Goal: Answer question/provide support: Share knowledge or assist other users

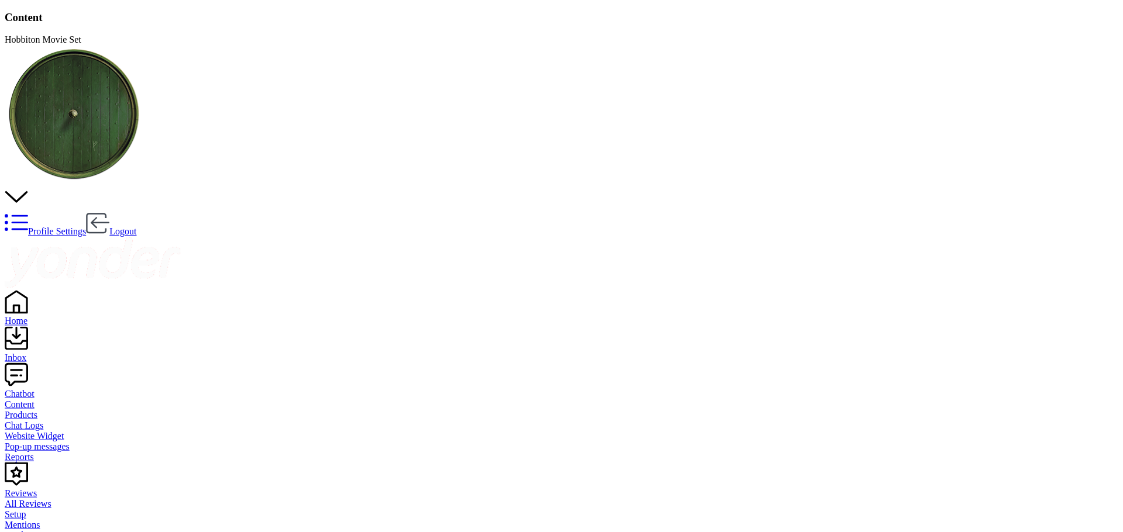
click at [54, 420] on div "Chat Logs" at bounding box center [562, 425] width 1114 height 11
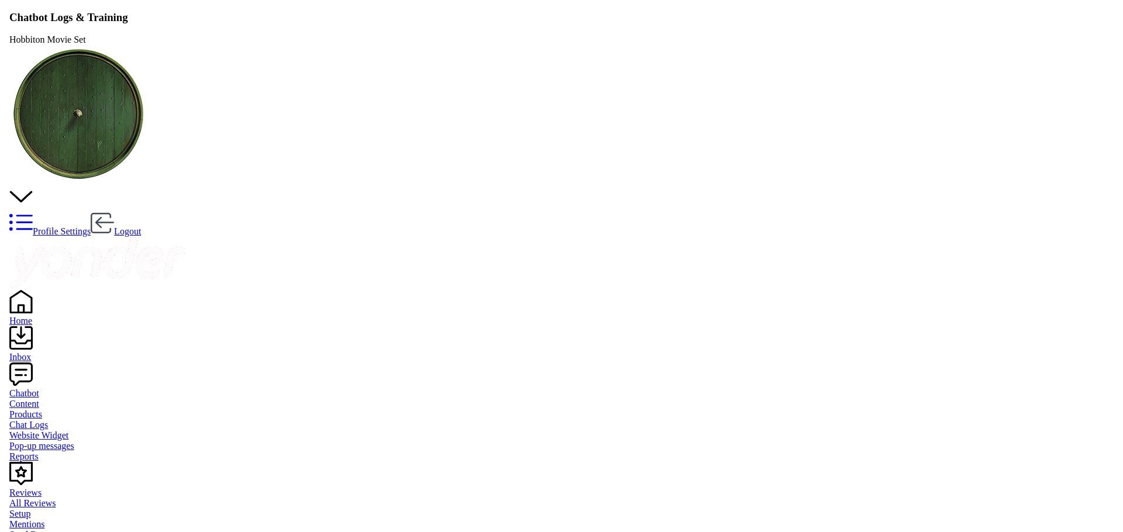
scroll to position [401, 959]
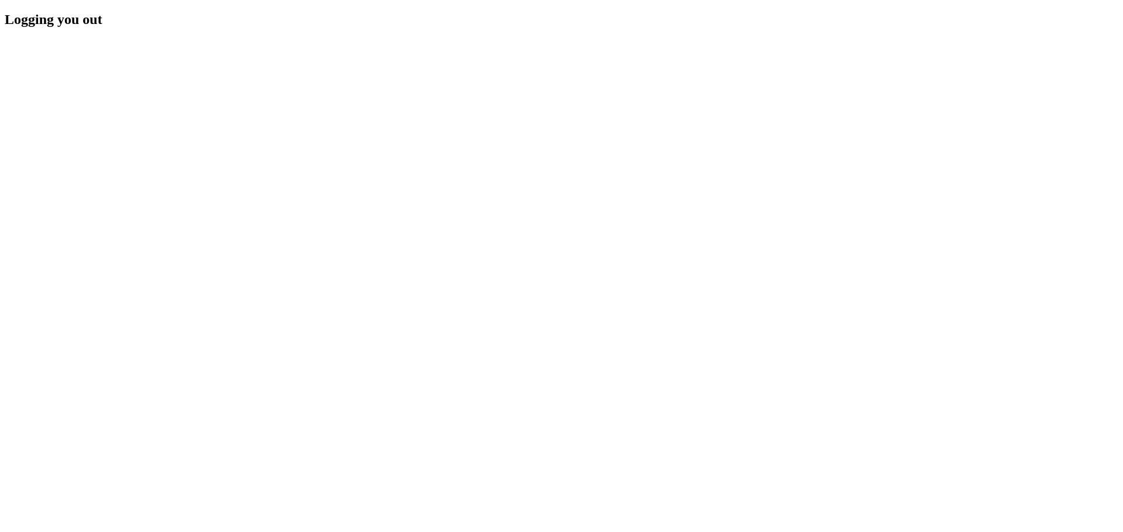
click at [602, 27] on div "Logging you out" at bounding box center [562, 20] width 1114 height 16
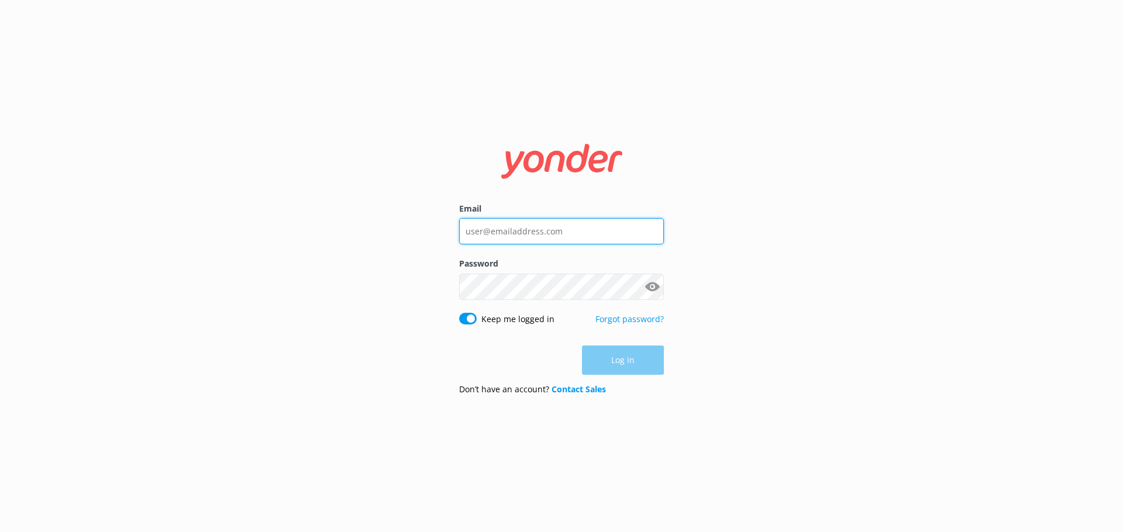
type input "[PERSON_NAME][EMAIL_ADDRESS][DOMAIN_NAME]"
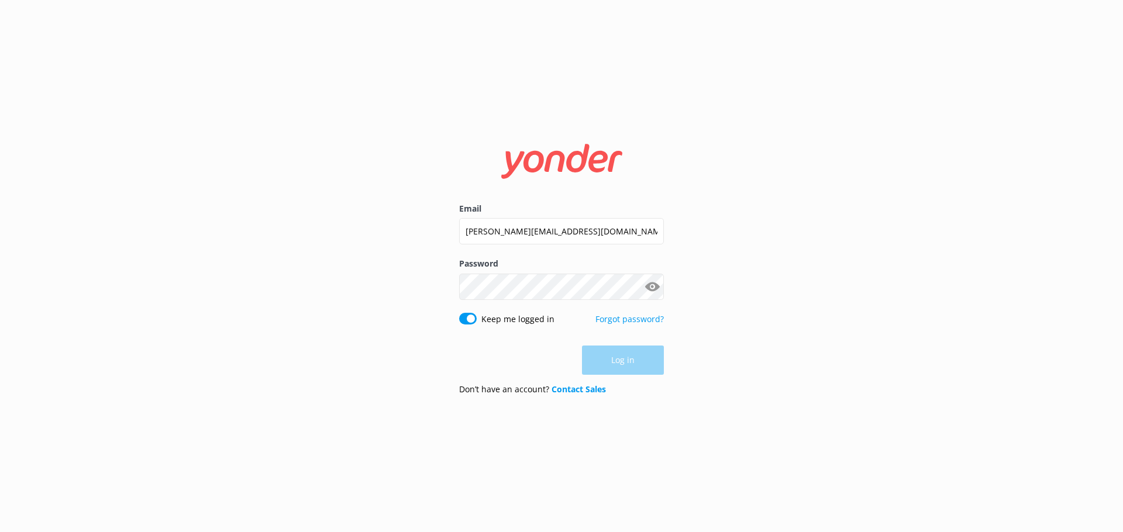
drag, startPoint x: 590, startPoint y: 359, endPoint x: 597, endPoint y: 359, distance: 7.0
click at [591, 359] on div "Log in" at bounding box center [561, 360] width 205 height 29
click at [618, 365] on button "Log in" at bounding box center [623, 360] width 82 height 29
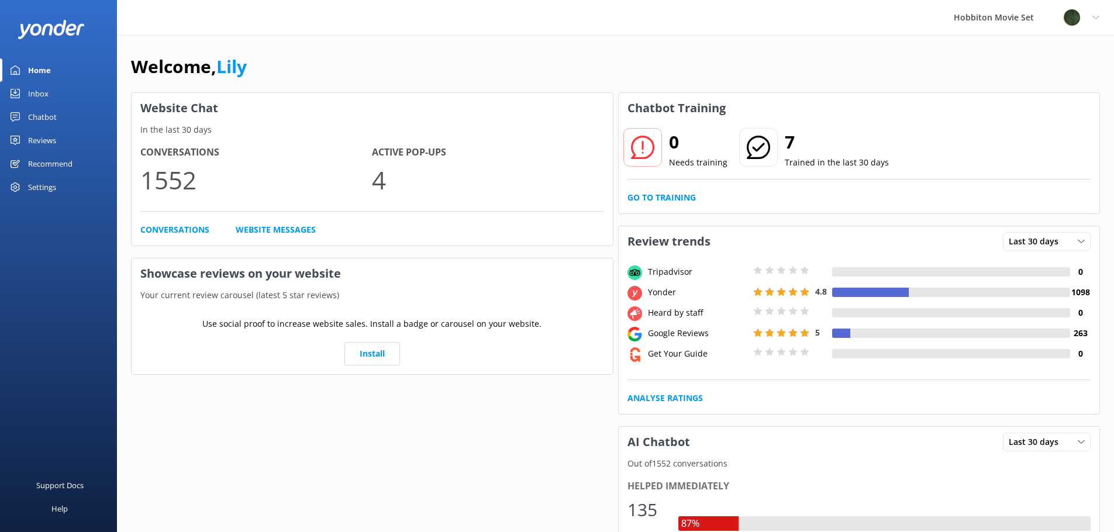
click at [30, 112] on div "Chatbot" at bounding box center [42, 116] width 29 height 23
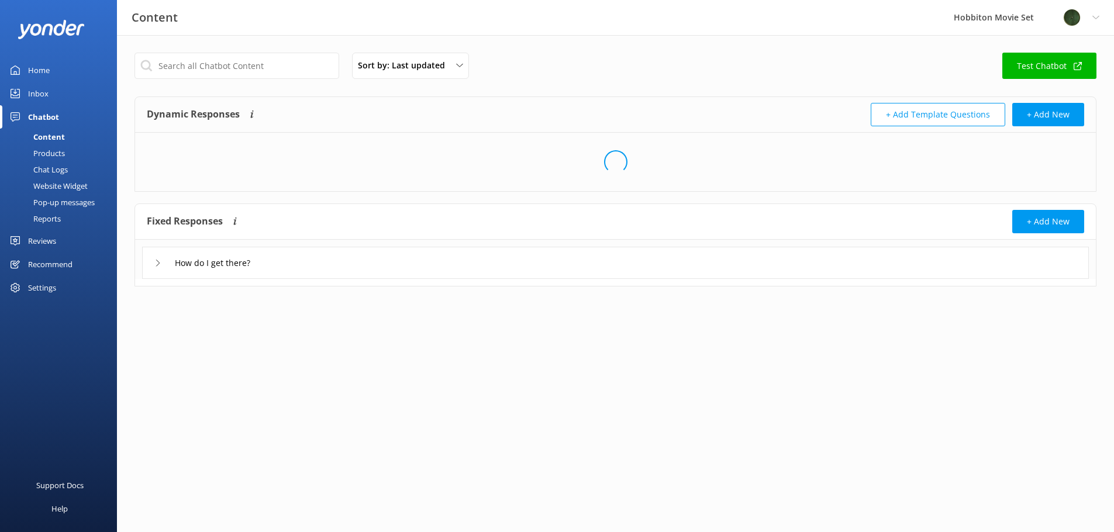
click at [50, 166] on div "Chat Logs" at bounding box center [37, 169] width 61 height 16
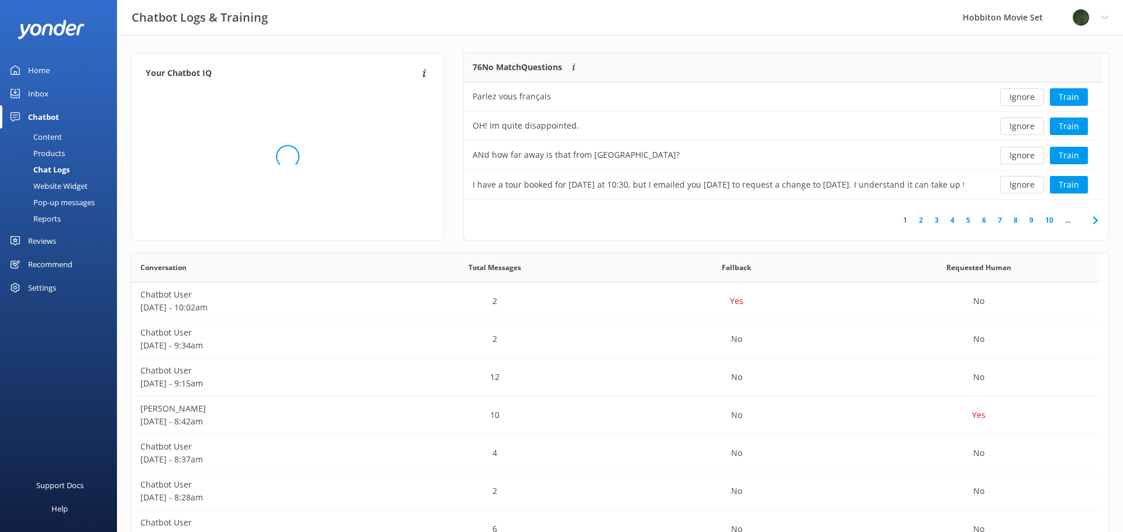
scroll to position [401, 959]
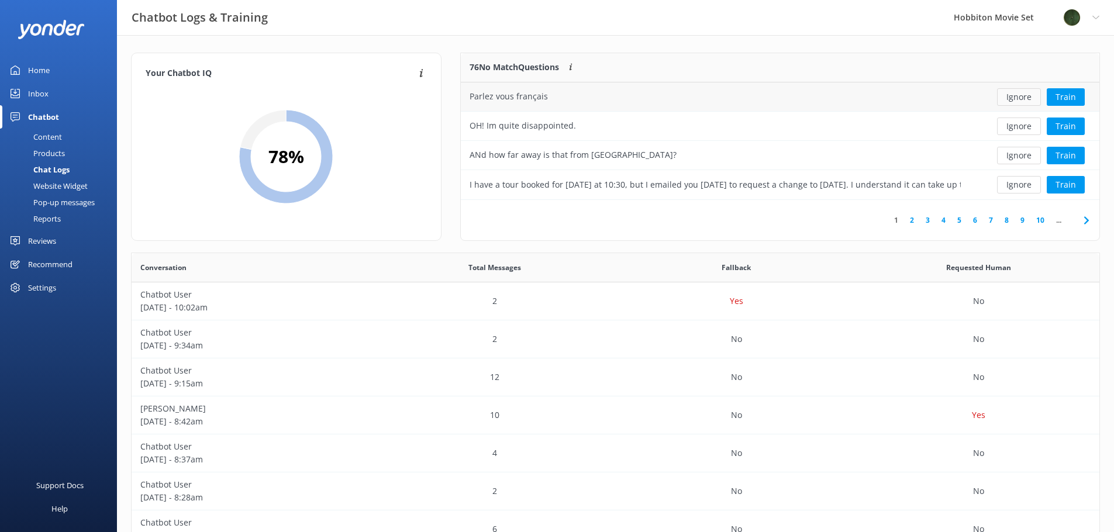
click at [1014, 101] on button "Ignore" at bounding box center [1019, 97] width 44 height 18
click at [1013, 101] on button "Ignore" at bounding box center [1019, 97] width 44 height 18
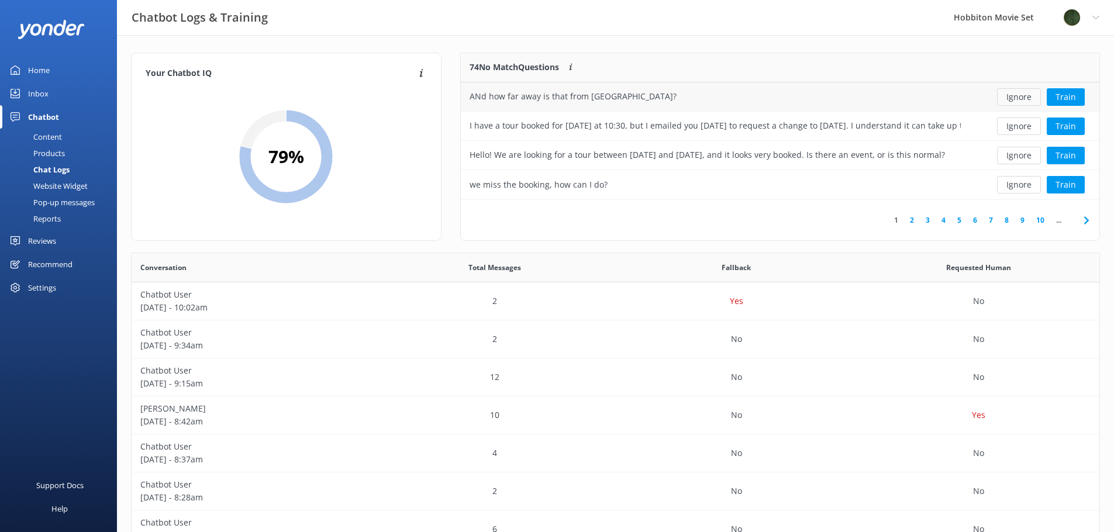
click at [1013, 101] on button "Ignore" at bounding box center [1019, 97] width 44 height 18
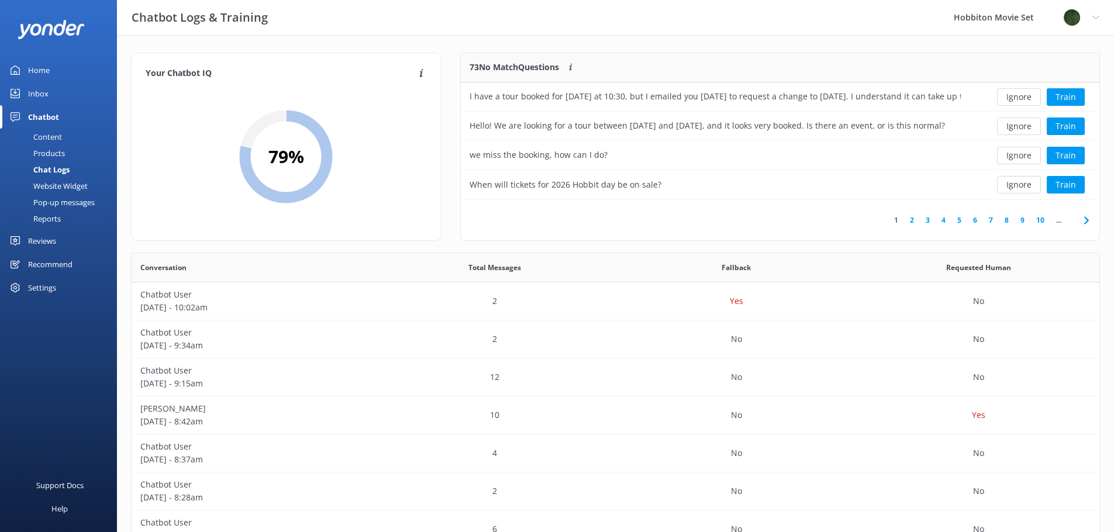
click at [1013, 101] on button "Ignore" at bounding box center [1019, 97] width 44 height 18
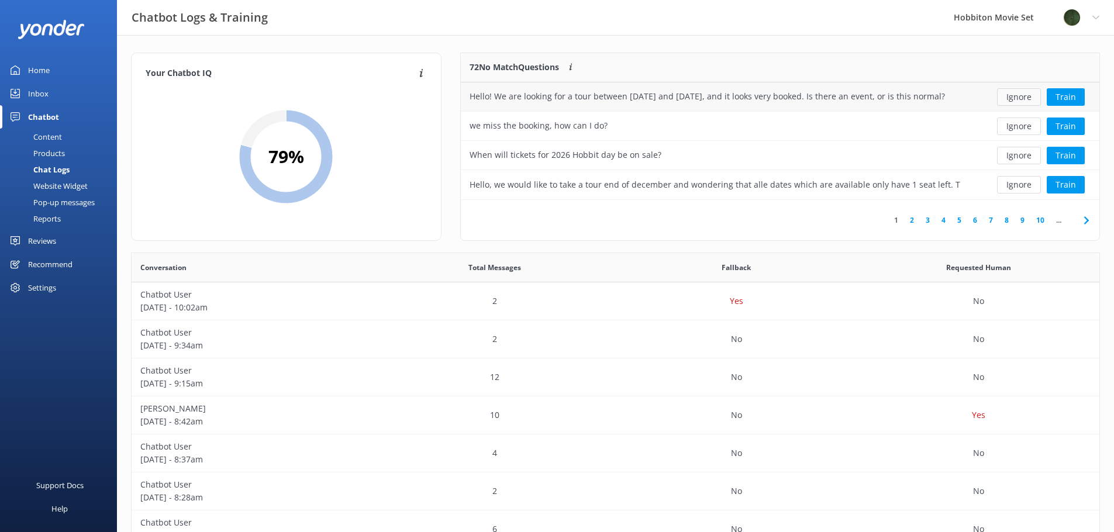
click at [1011, 101] on button "Ignore" at bounding box center [1019, 97] width 44 height 18
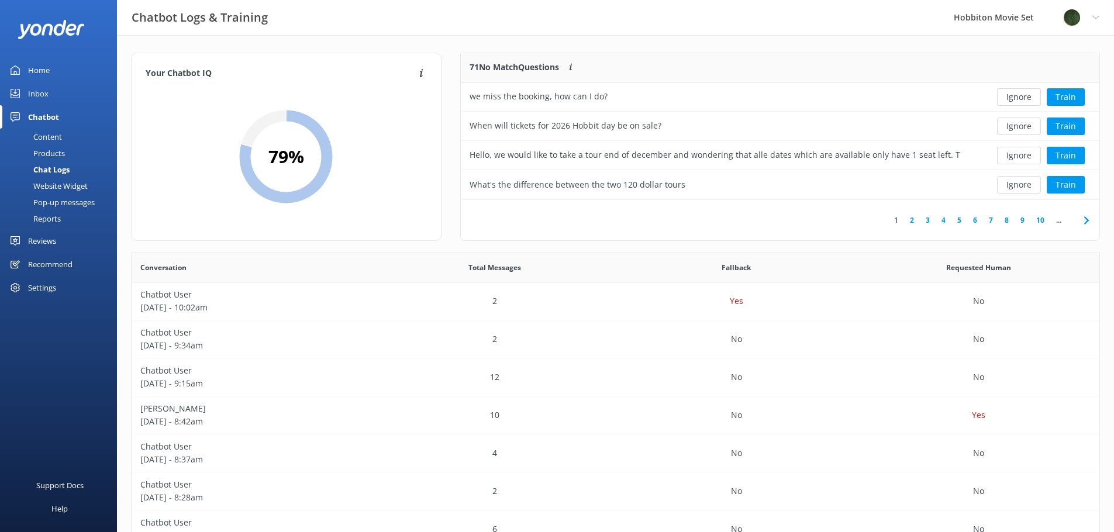
click at [1011, 101] on button "Ignore" at bounding box center [1019, 97] width 44 height 18
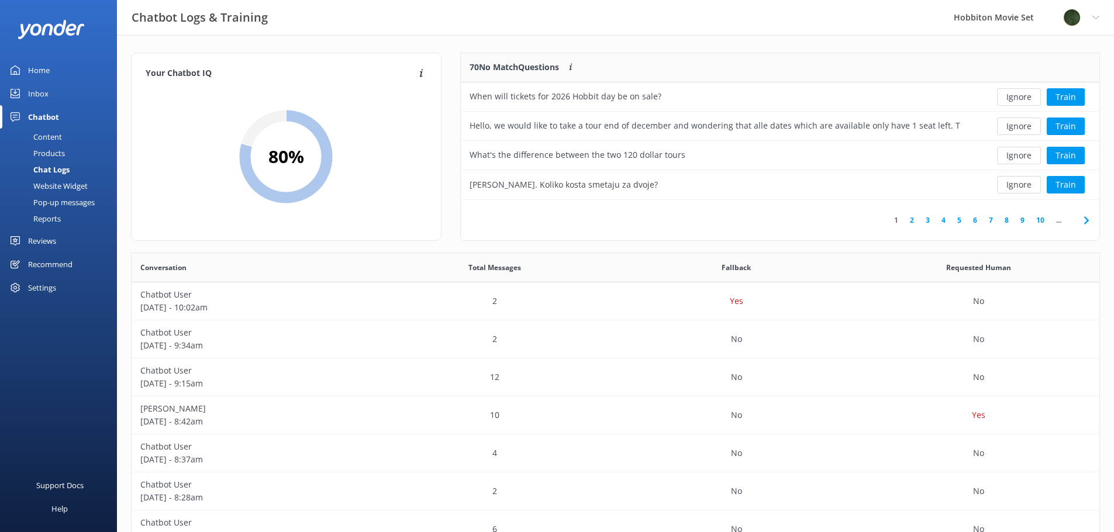
click at [1011, 101] on button "Ignore" at bounding box center [1019, 97] width 44 height 18
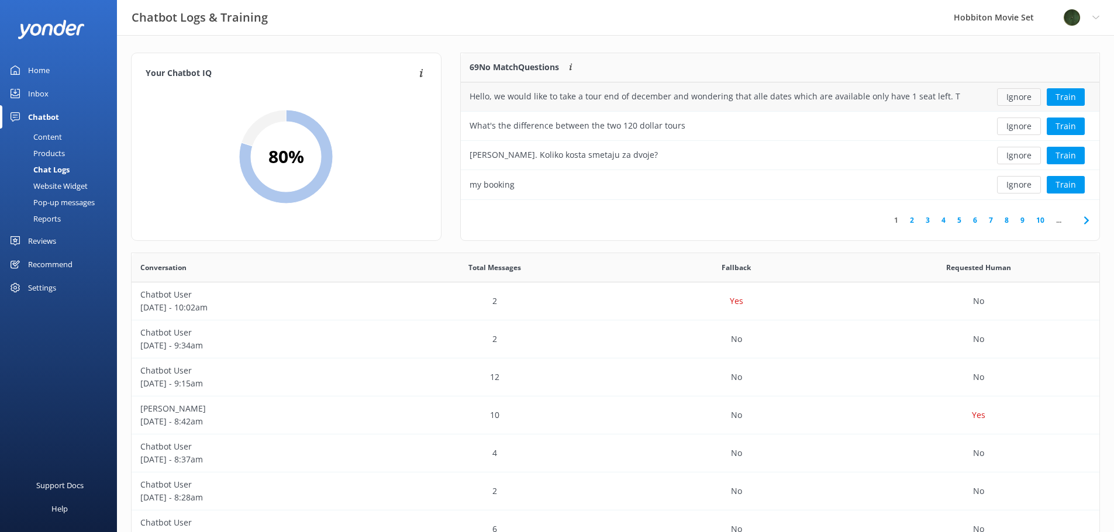
click at [1016, 98] on button "Ignore" at bounding box center [1019, 97] width 44 height 18
click at [1014, 99] on button "Ignore" at bounding box center [1019, 97] width 44 height 18
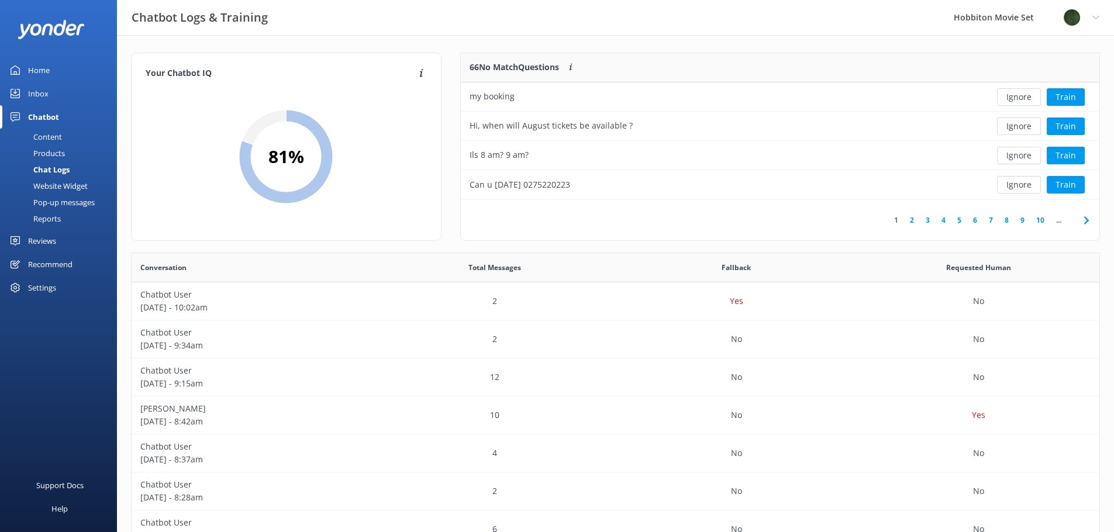
click at [1014, 99] on button "Ignore" at bounding box center [1019, 97] width 44 height 18
click at [1023, 99] on button "Ignore" at bounding box center [1019, 97] width 44 height 18
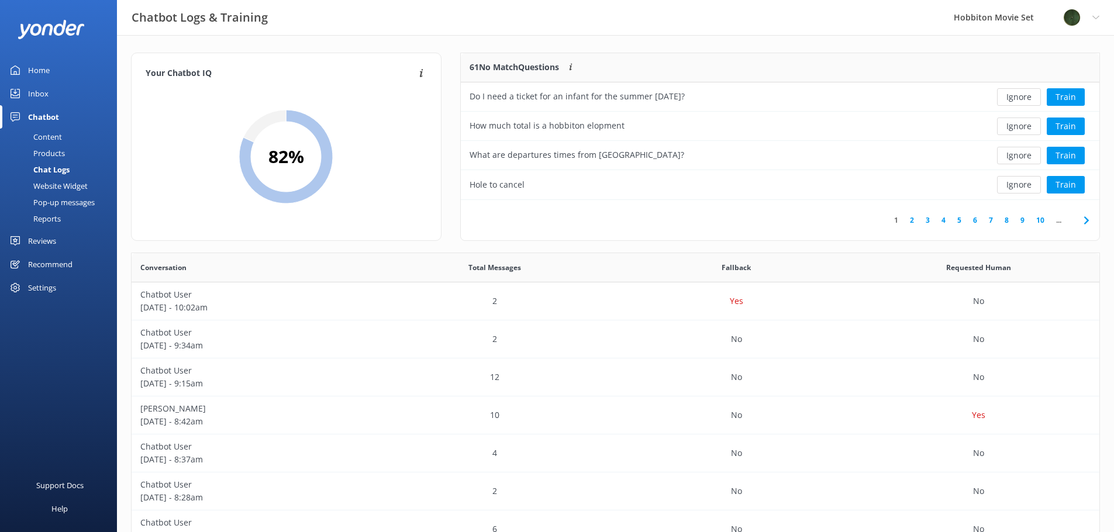
click at [1023, 99] on button "Ignore" at bounding box center [1019, 97] width 44 height 18
click at [1023, 98] on button "Ignore" at bounding box center [1019, 97] width 44 height 18
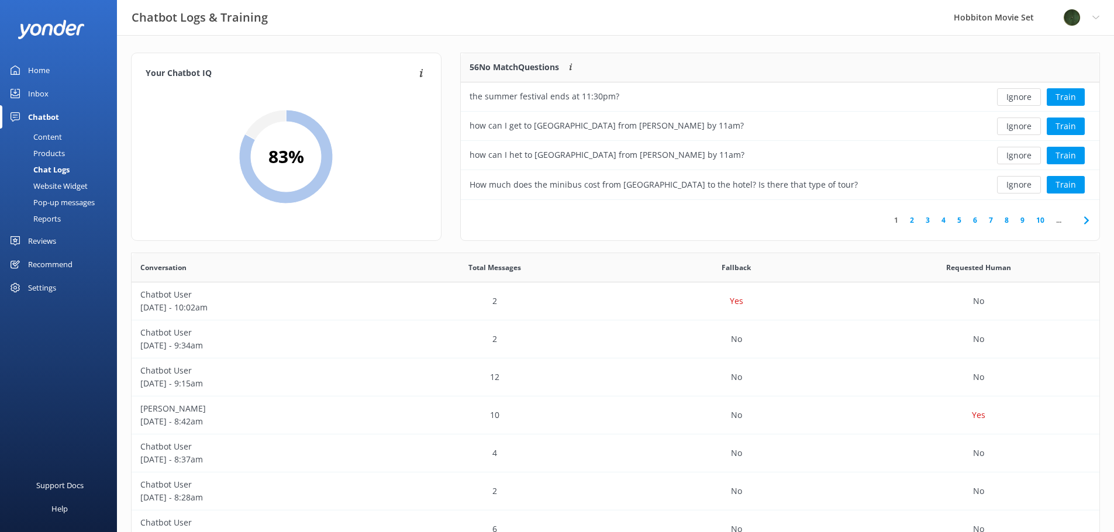
click at [1023, 98] on button "Ignore" at bounding box center [1019, 97] width 44 height 18
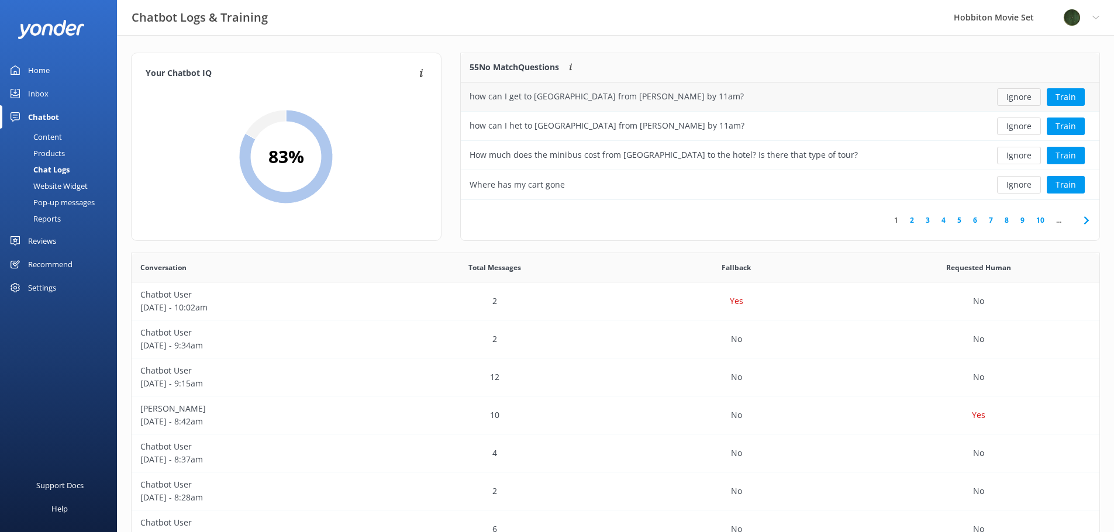
click at [1023, 98] on button "Ignore" at bounding box center [1019, 97] width 44 height 18
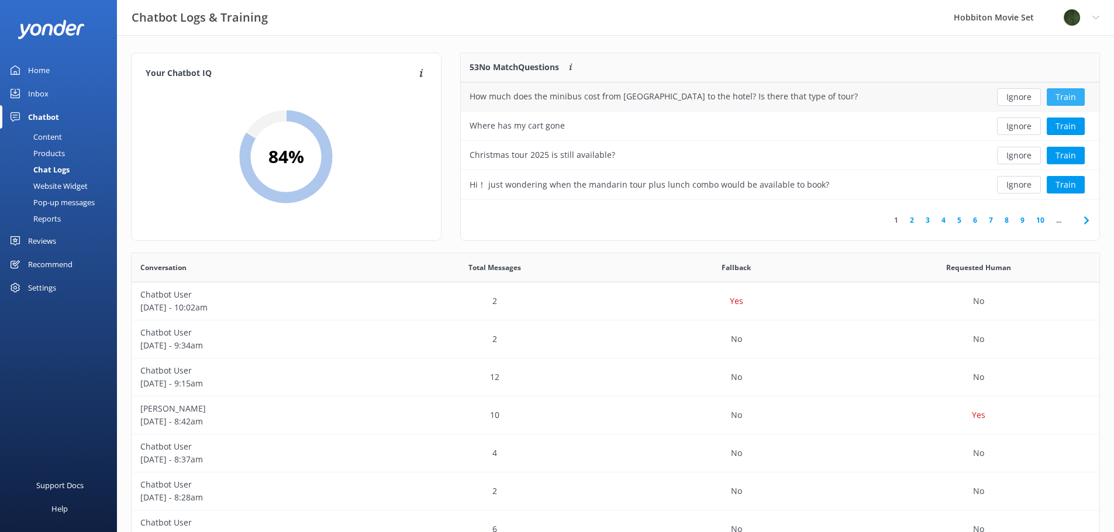
click at [1068, 99] on button "Train" at bounding box center [1066, 97] width 38 height 18
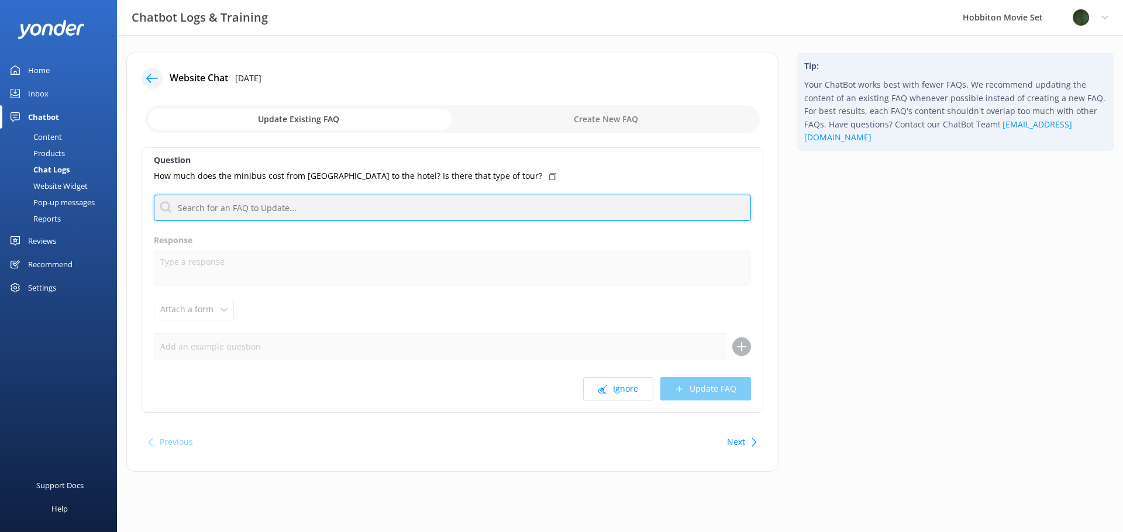
click at [299, 205] on input "text" at bounding box center [452, 208] width 597 height 26
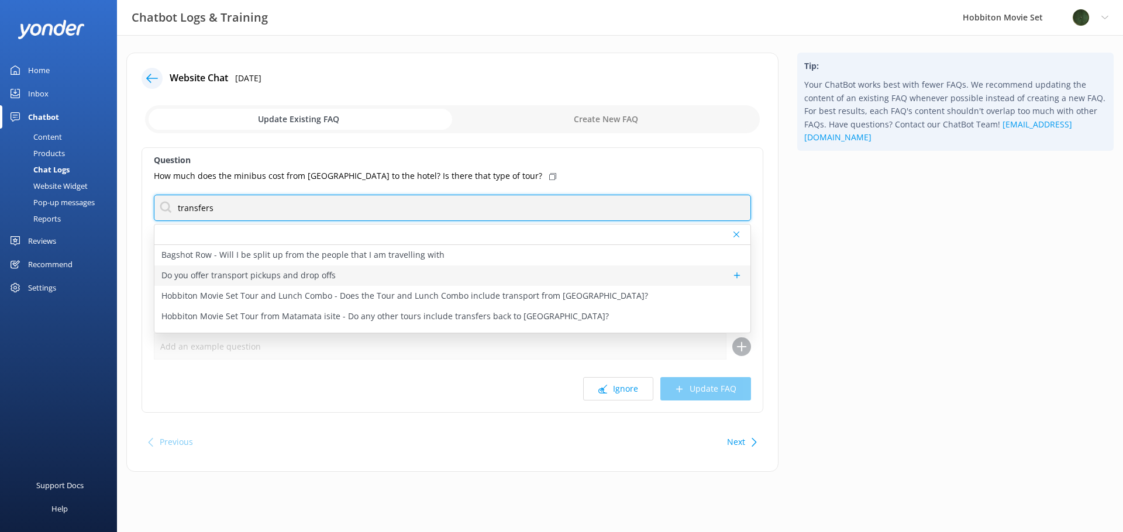
type input "transfers"
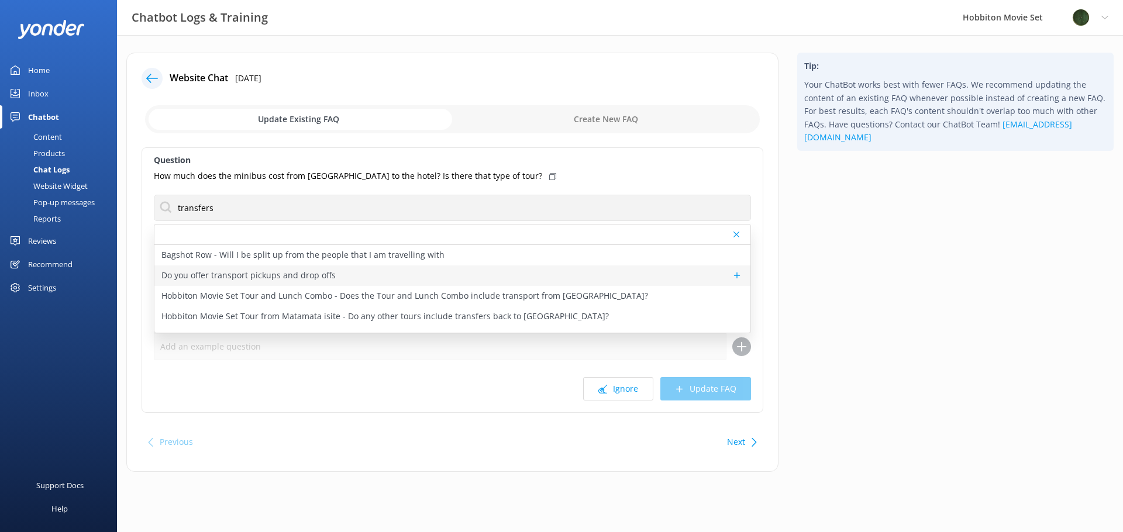
click at [282, 274] on p "Do you offer transport pickups and drop offs" at bounding box center [248, 275] width 174 height 13
type textarea "We currently offer tours with transport from The Shire's Rest and Matamata isit…"
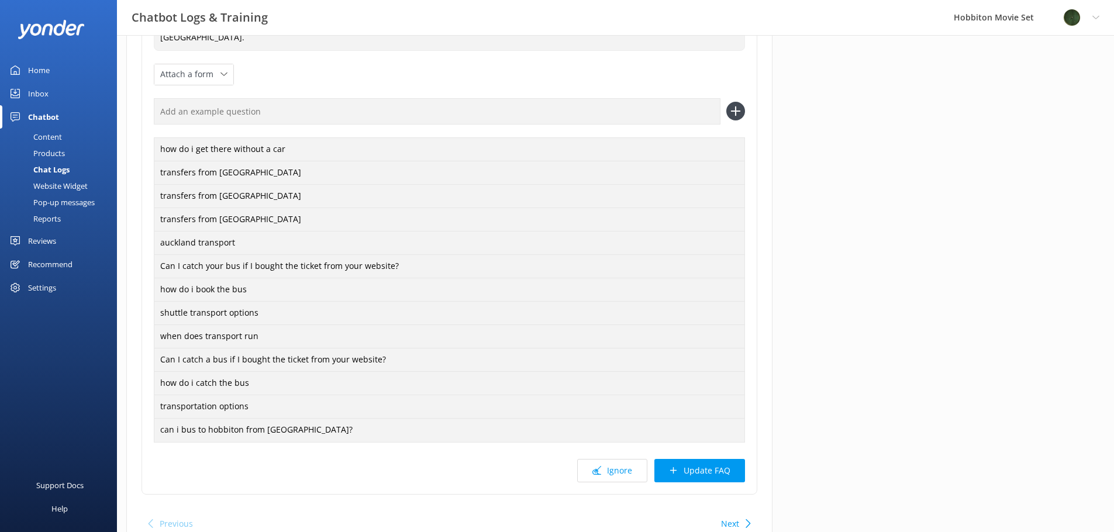
scroll to position [348, 0]
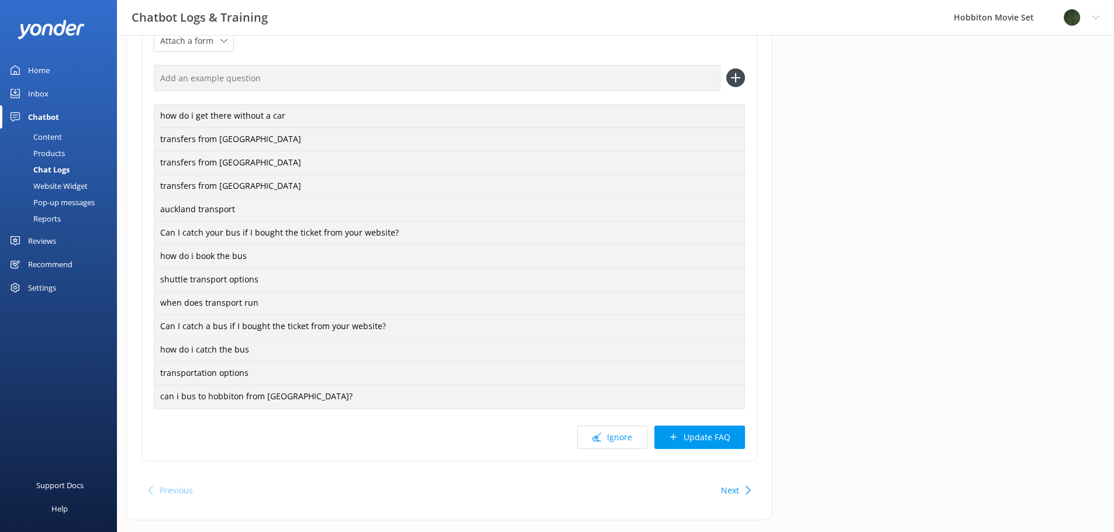
click at [712, 426] on button "Update FAQ" at bounding box center [699, 437] width 91 height 23
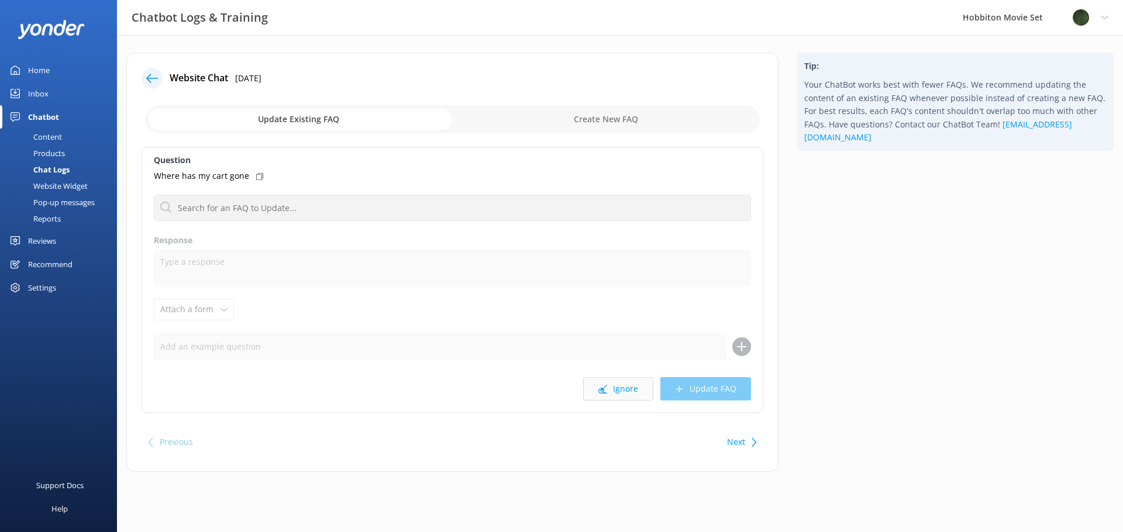
click at [618, 388] on button "Ignore" at bounding box center [618, 388] width 70 height 23
click at [618, 391] on button "Ignore" at bounding box center [618, 388] width 70 height 23
click at [615, 391] on button "Ignore" at bounding box center [618, 388] width 70 height 23
click at [620, 390] on button "Ignore" at bounding box center [618, 388] width 70 height 23
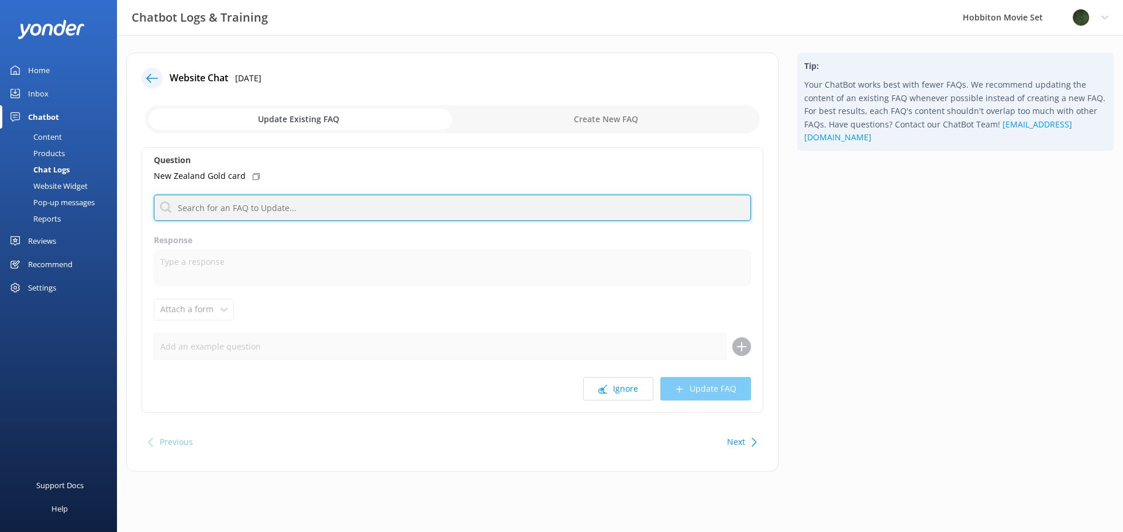
click at [321, 197] on input "text" at bounding box center [452, 208] width 597 height 26
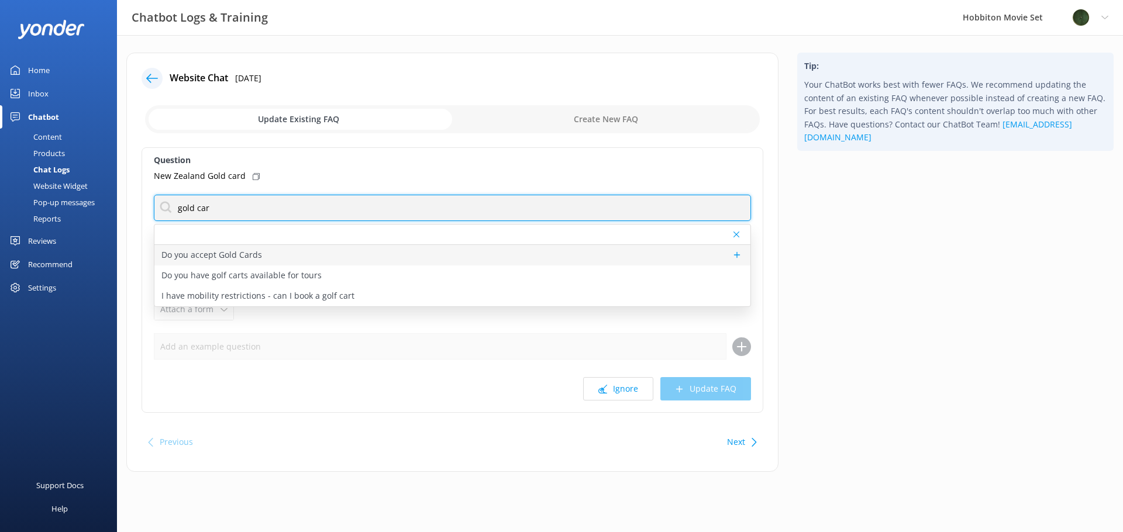
type input "gold car"
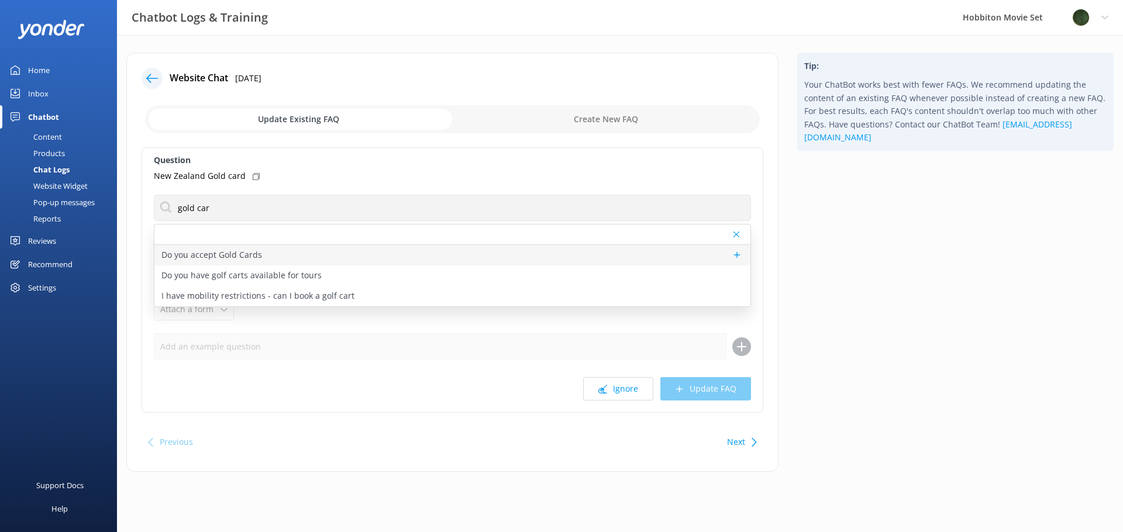
click at [178, 252] on p "Do you accept Gold Cards" at bounding box center [211, 255] width 101 height 13
type textarea "New Zealand Gold Card holders are eligible for a discount on our Hobbiton Movie…"
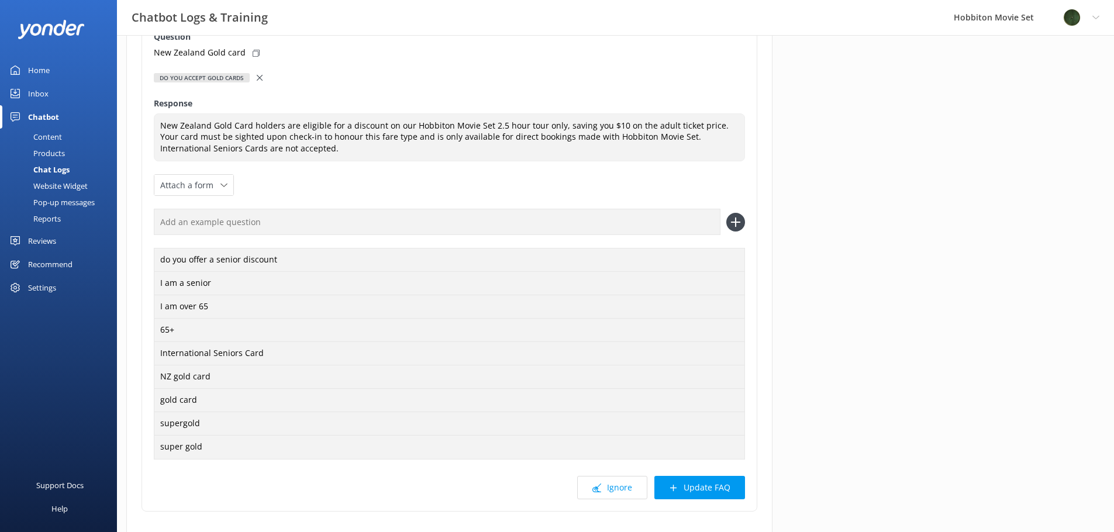
scroll to position [197, 0]
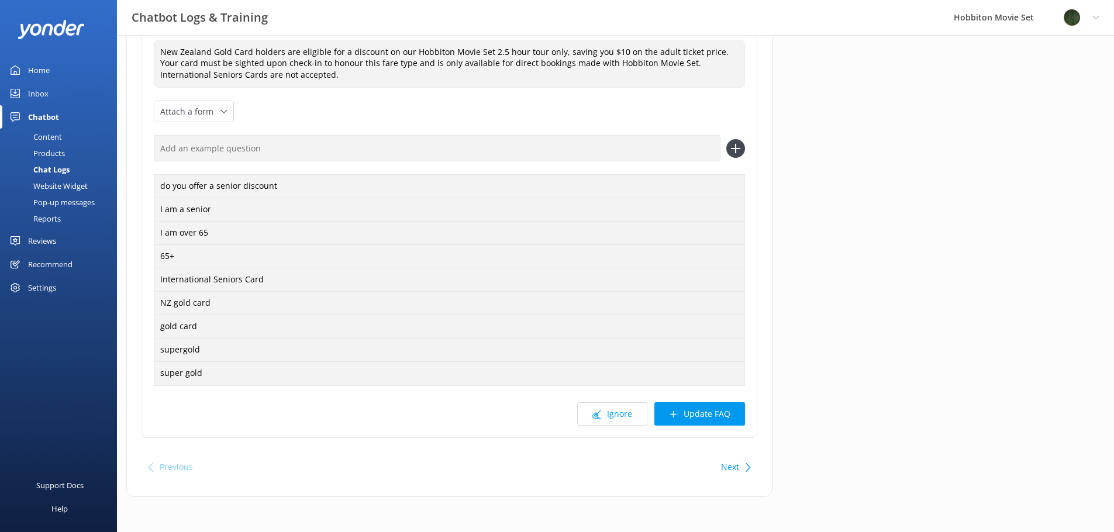
drag, startPoint x: 721, startPoint y: 419, endPoint x: 708, endPoint y: 430, distance: 16.2
click at [721, 419] on button "Update FAQ" at bounding box center [699, 413] width 91 height 23
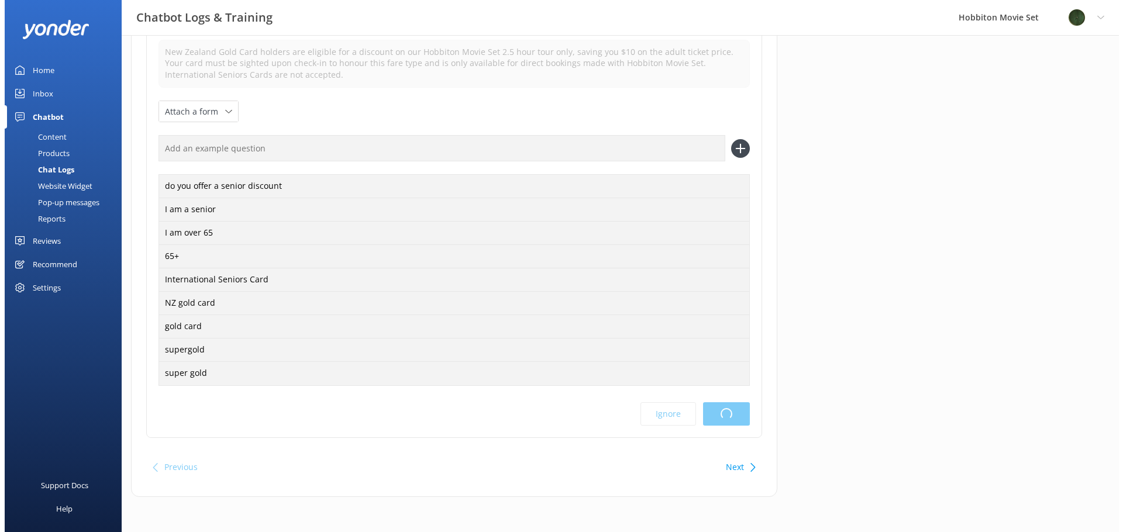
scroll to position [0, 0]
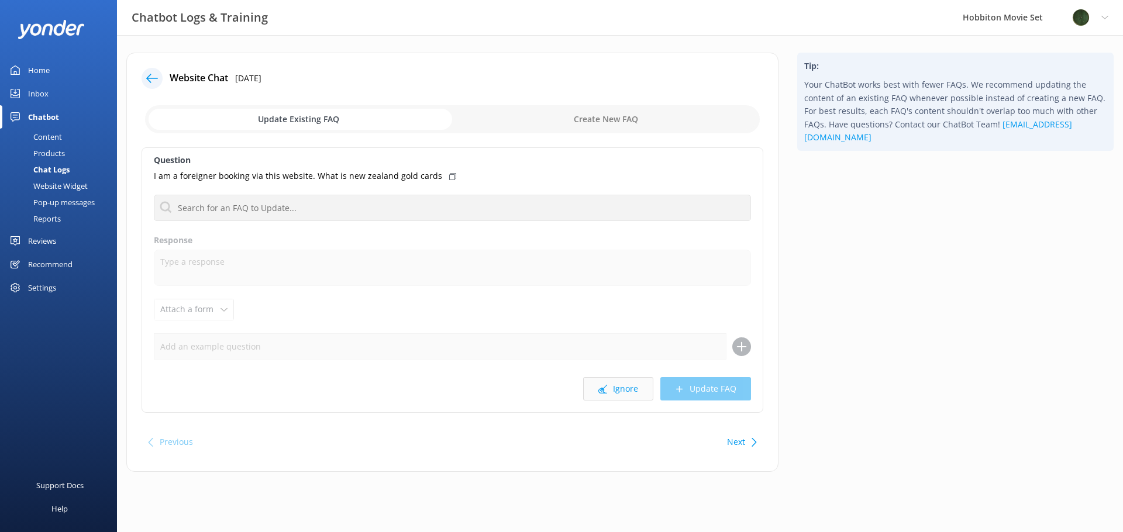
click at [615, 388] on button "Ignore" at bounding box center [618, 388] width 70 height 23
click at [618, 394] on button "Ignore" at bounding box center [618, 388] width 70 height 23
click at [620, 392] on button "Ignore" at bounding box center [618, 388] width 70 height 23
click at [622, 391] on button "Ignore" at bounding box center [618, 388] width 70 height 23
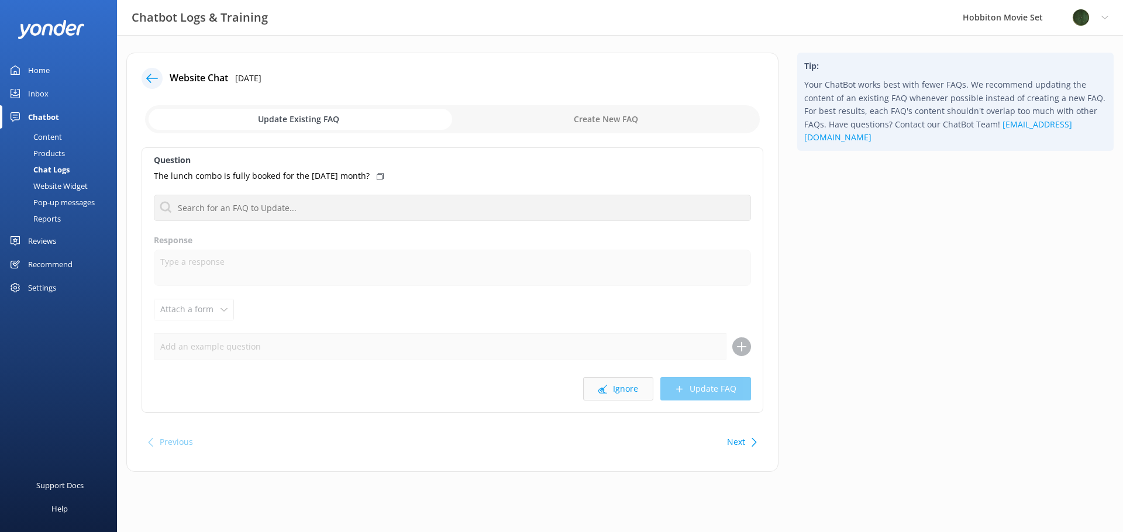
click at [616, 391] on button "Ignore" at bounding box center [618, 388] width 70 height 23
click at [616, 389] on button "Ignore" at bounding box center [618, 388] width 70 height 23
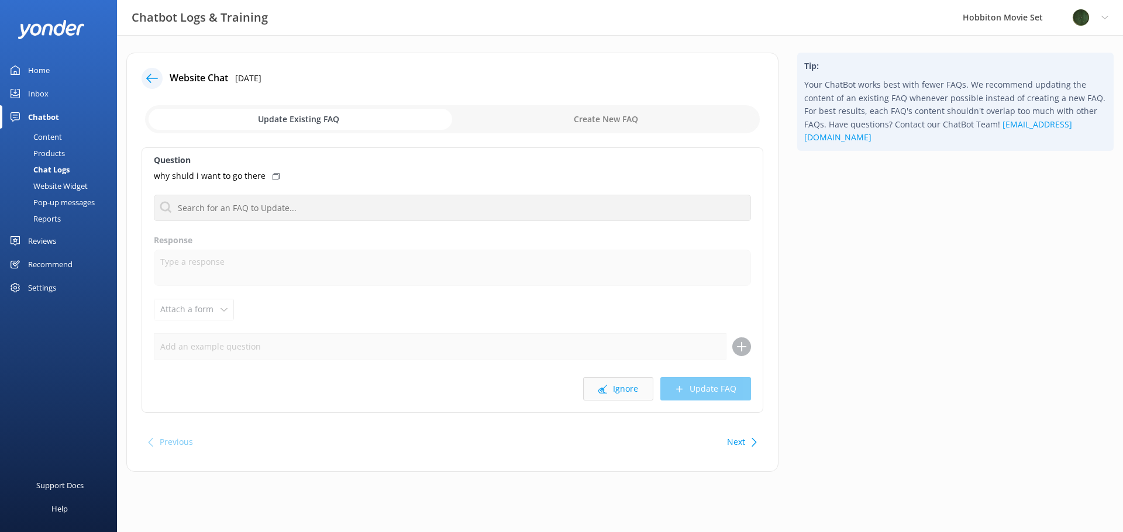
click at [616, 389] on button "Ignore" at bounding box center [618, 388] width 70 height 23
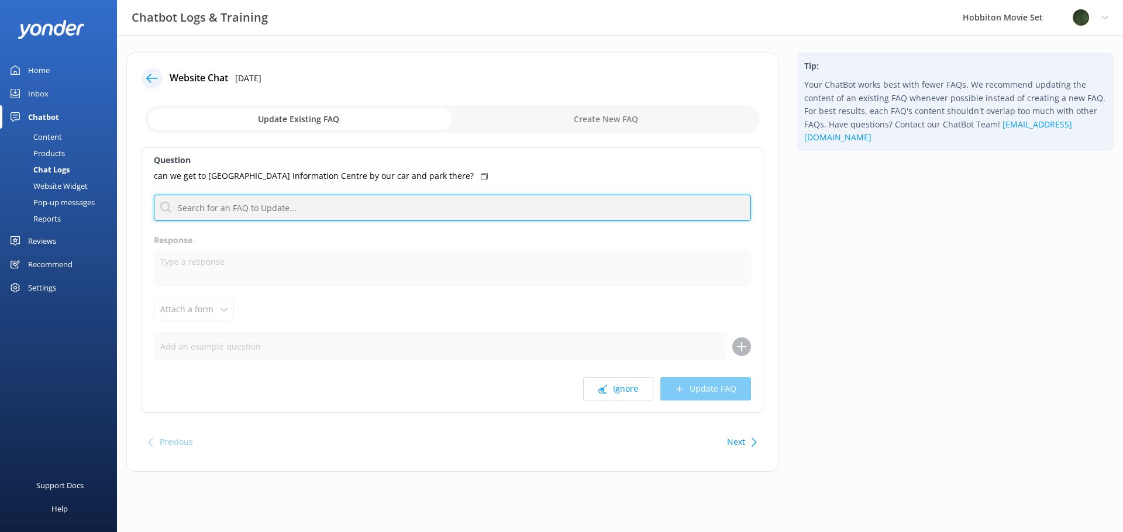
click at [336, 205] on input "text" at bounding box center [452, 208] width 597 height 26
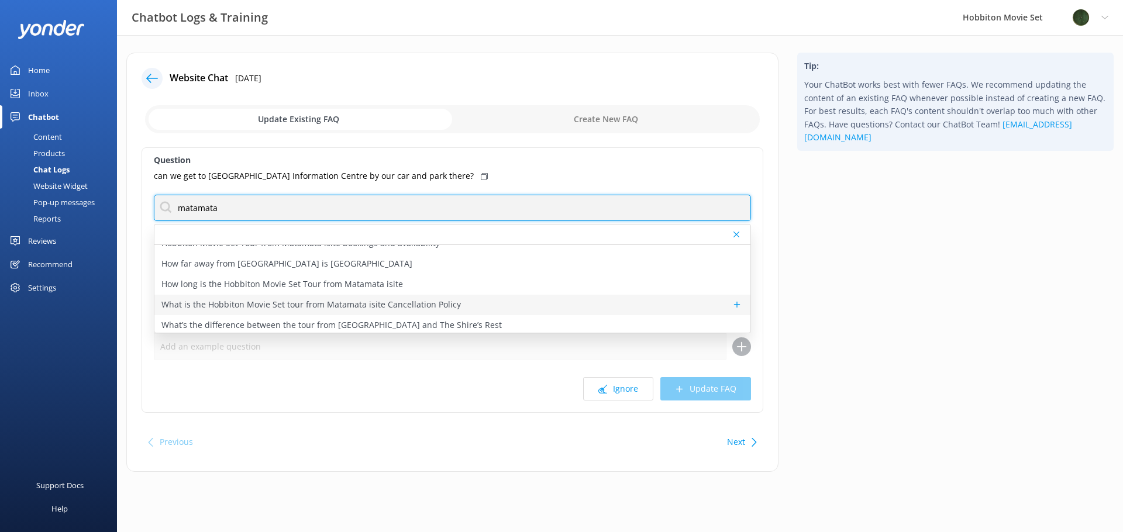
scroll to position [106, 0]
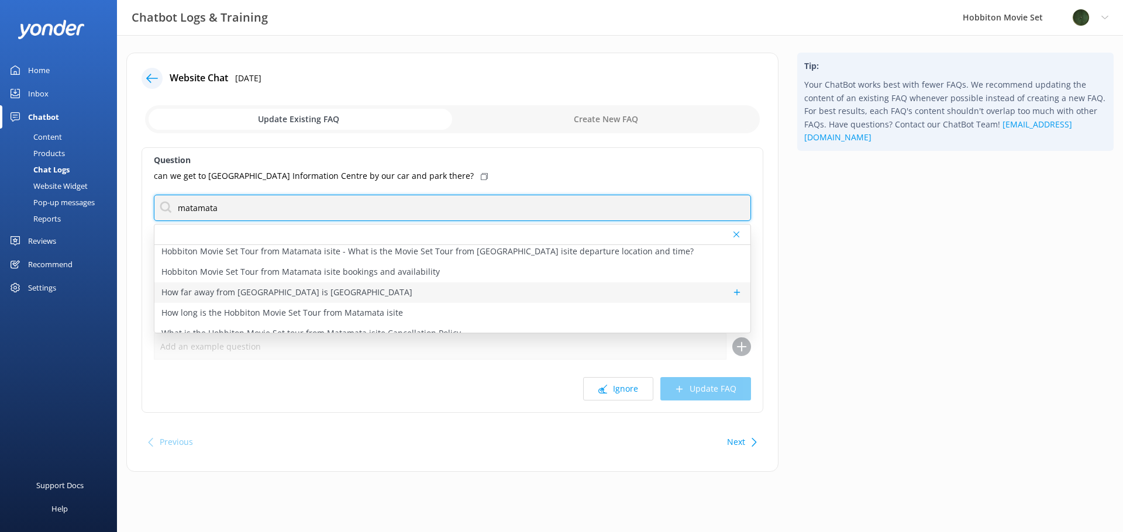
type input "matamata"
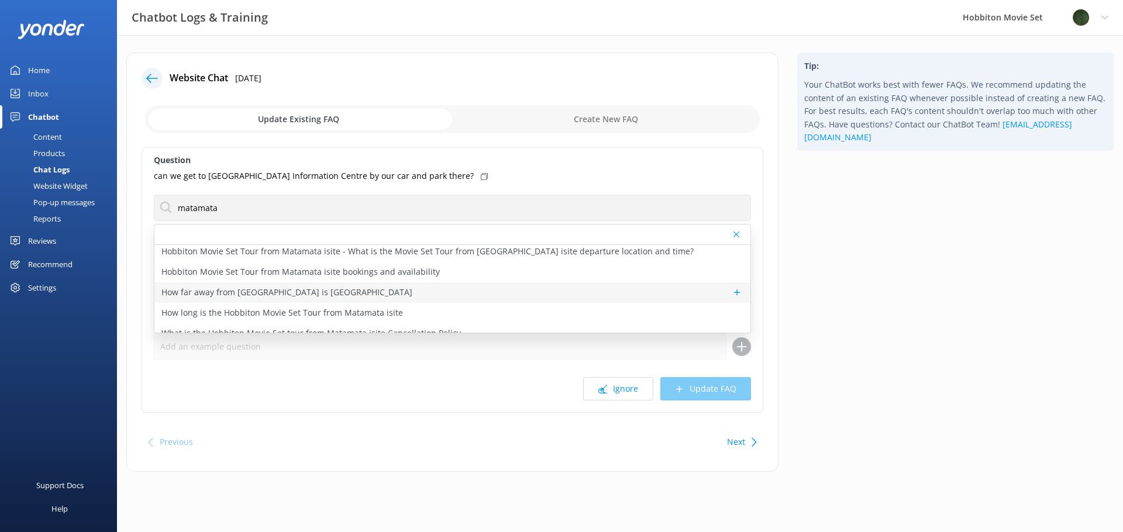
click at [284, 297] on p "How far away from Hobbiton is Matamata" at bounding box center [286, 292] width 251 height 13
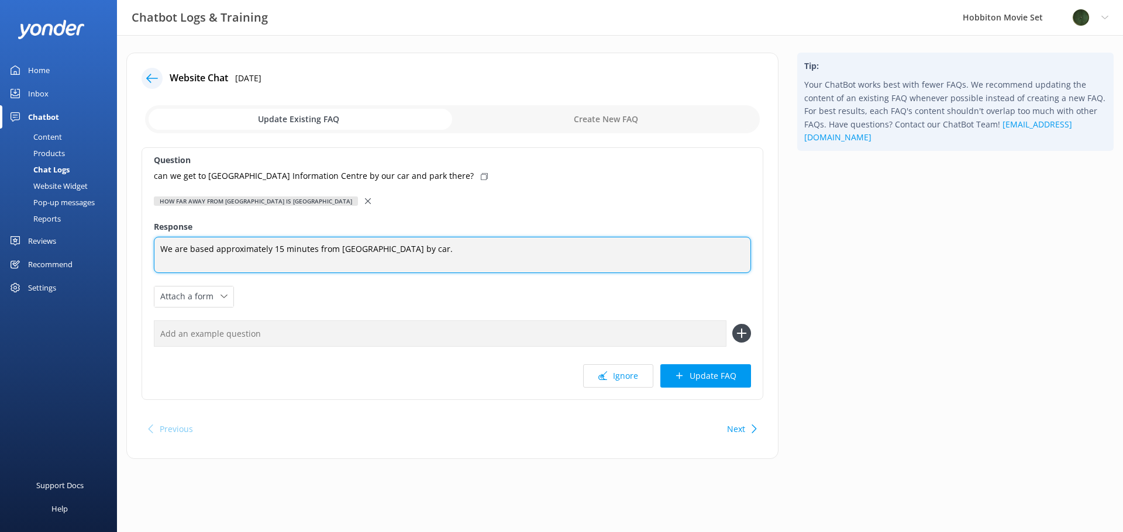
click at [498, 255] on textarea "We are based approximately 15 minutes from Matamata town centre by car." at bounding box center [452, 255] width 597 height 36
type textarea "We are based approximately 15 minutes from Matamata town centre by car. There i…"
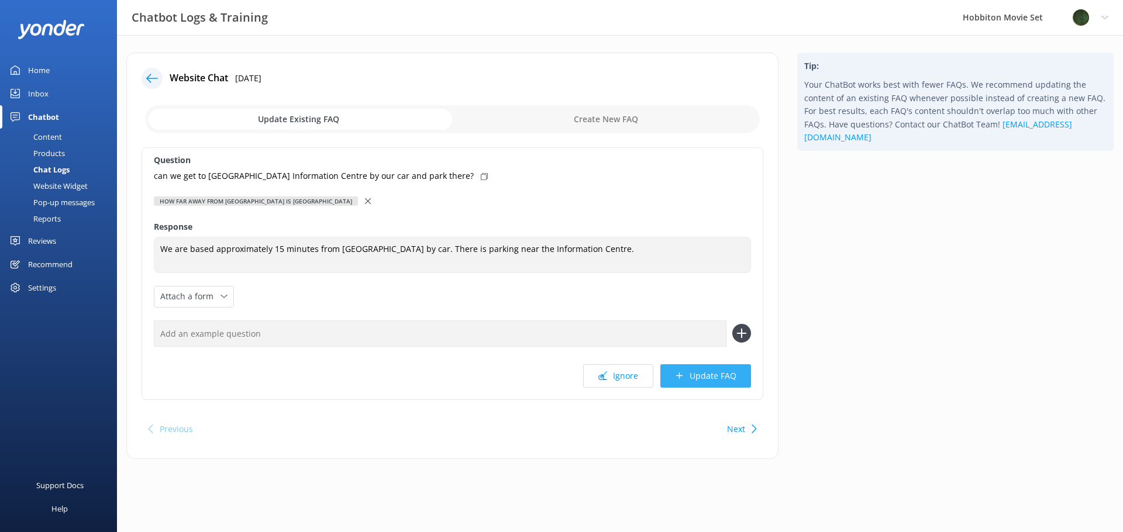
click at [728, 385] on button "Update FAQ" at bounding box center [705, 375] width 91 height 23
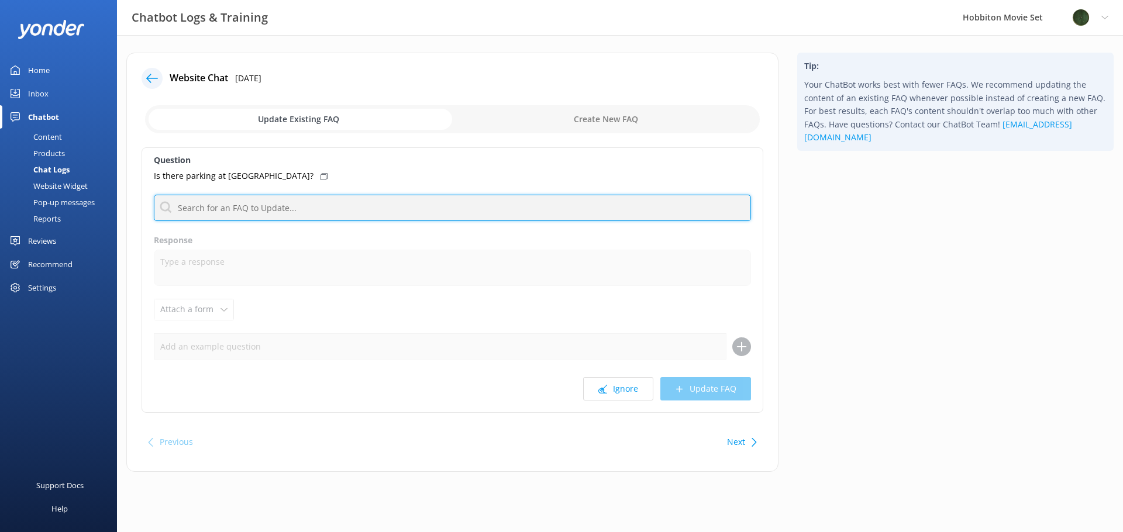
click at [480, 204] on input "text" at bounding box center [452, 208] width 597 height 26
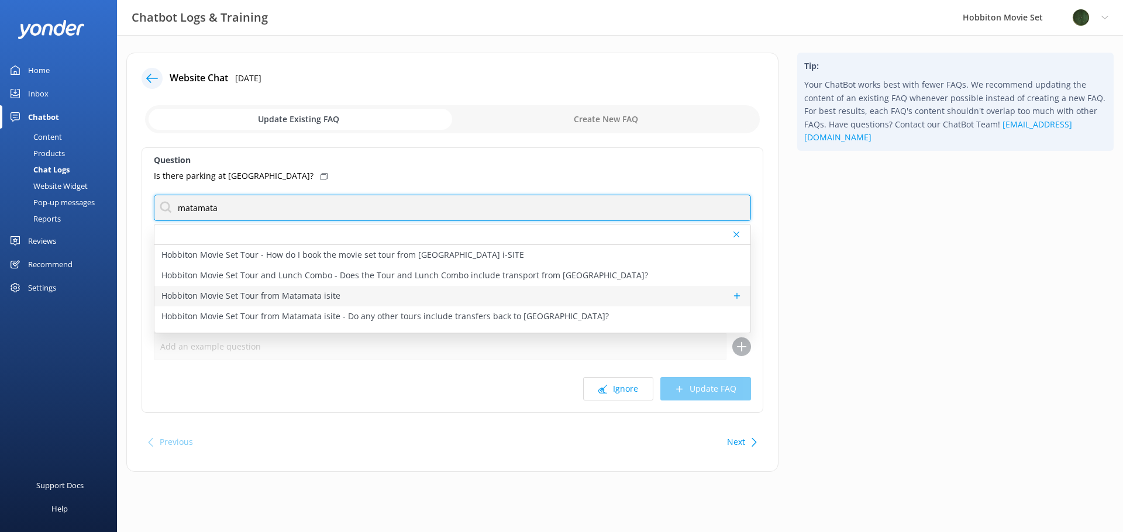
type input "matamata"
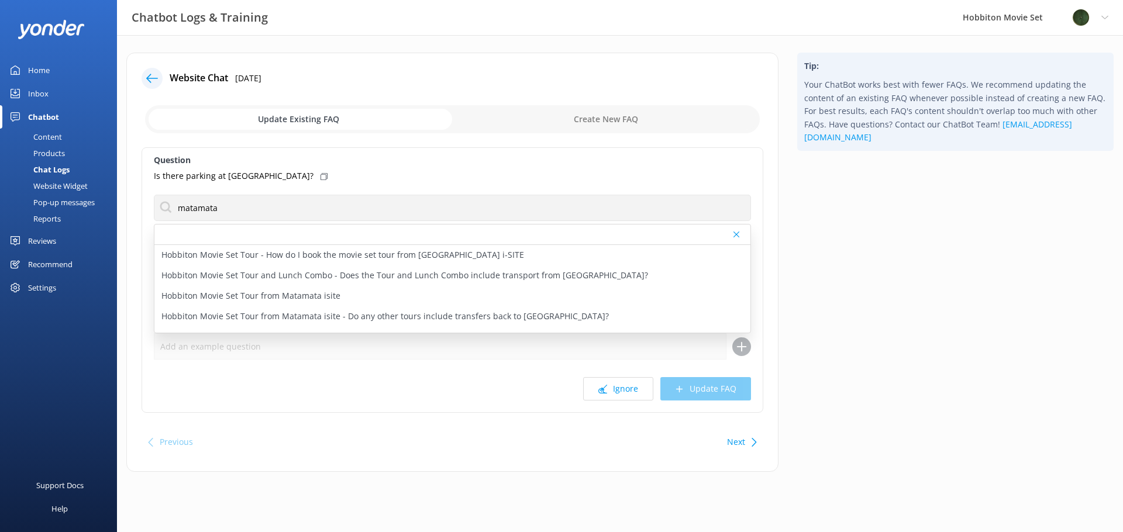
click at [324, 297] on p "Hobbiton Movie Set Tour from Matamata isite" at bounding box center [250, 295] width 179 height 13
type textarea "Experience the magic of Hobbiton Movie Set with our daily shared tour departure…"
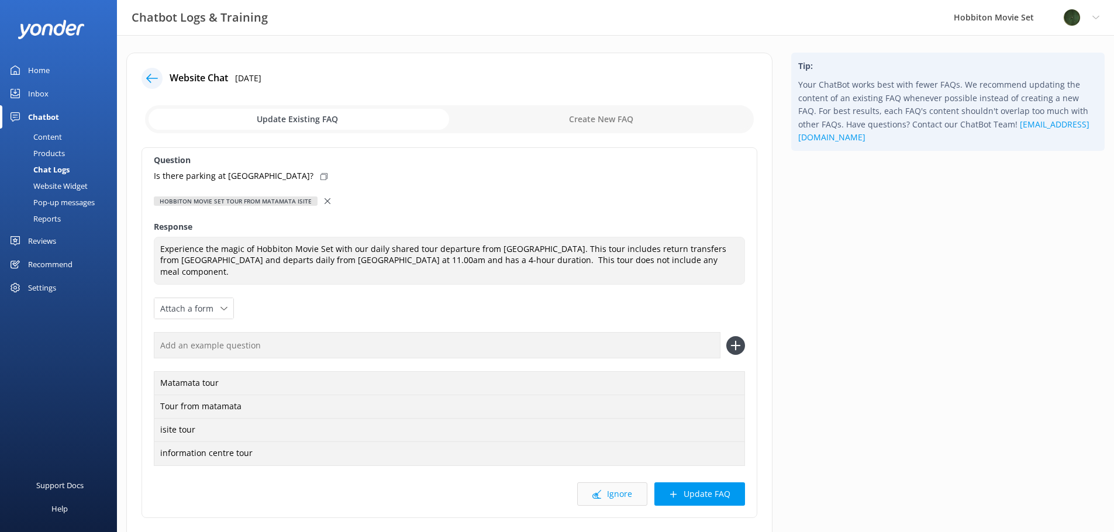
click at [621, 499] on button "Ignore" at bounding box center [612, 493] width 70 height 23
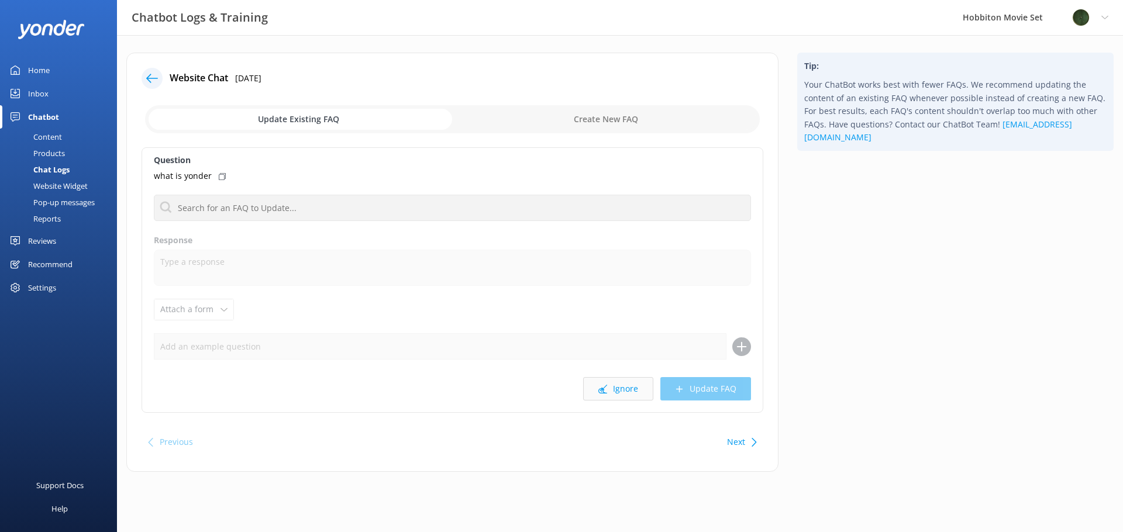
click at [632, 390] on button "Ignore" at bounding box center [618, 388] width 70 height 23
click at [633, 395] on button "Ignore" at bounding box center [618, 388] width 70 height 23
click at [626, 391] on button "Ignore" at bounding box center [618, 388] width 70 height 23
click at [628, 391] on button "Ignore" at bounding box center [618, 388] width 70 height 23
click at [624, 392] on button "Ignore" at bounding box center [618, 388] width 70 height 23
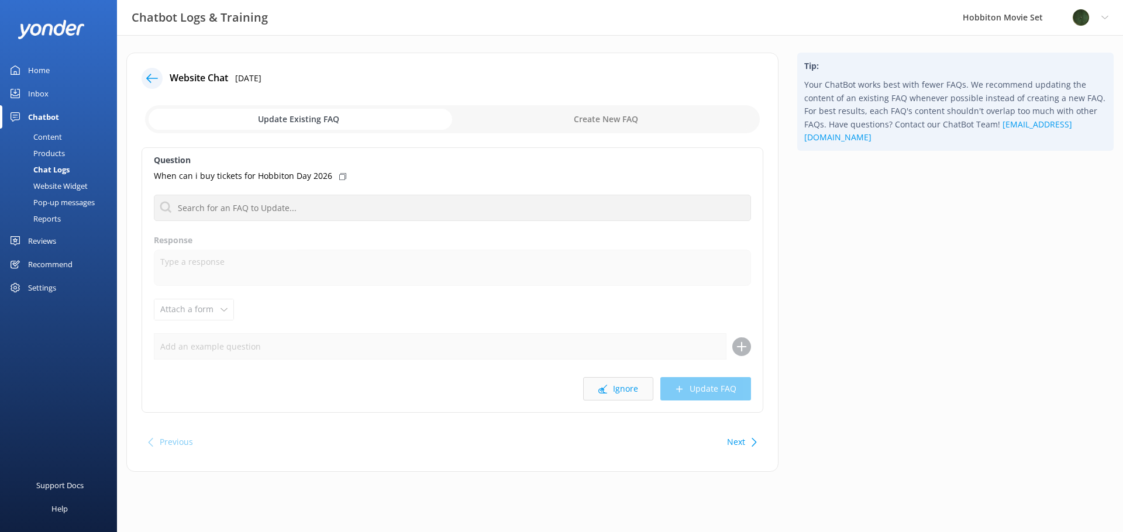
click at [626, 392] on button "Ignore" at bounding box center [618, 388] width 70 height 23
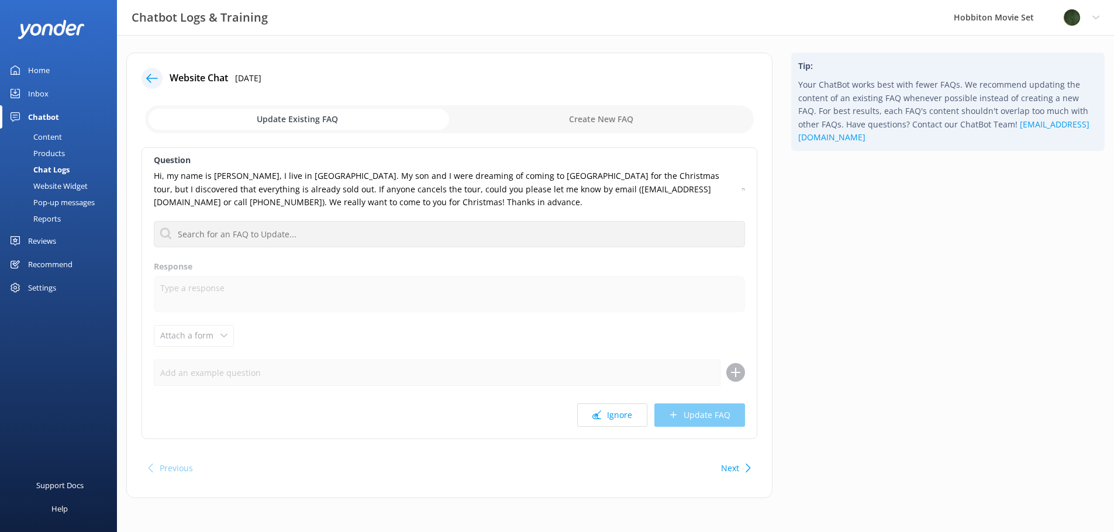
click at [626, 392] on div "Question Hi, my name is Elena, I live in Christchurch. My son and I were dreami…" at bounding box center [450, 293] width 616 height 292
click at [613, 417] on button "Ignore" at bounding box center [612, 415] width 70 height 23
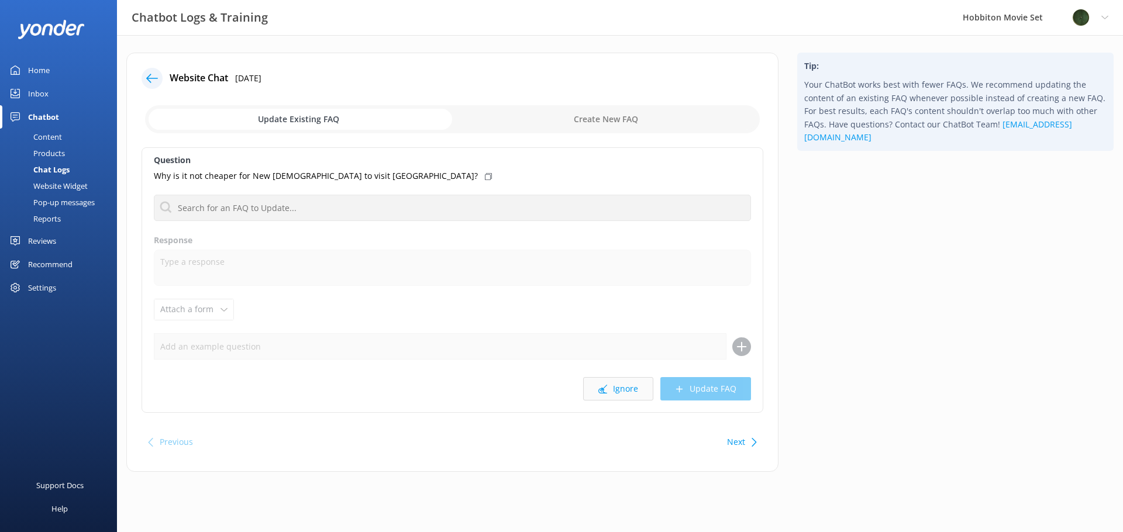
click at [620, 391] on button "Ignore" at bounding box center [618, 388] width 70 height 23
click at [625, 391] on button "Ignore" at bounding box center [618, 388] width 70 height 23
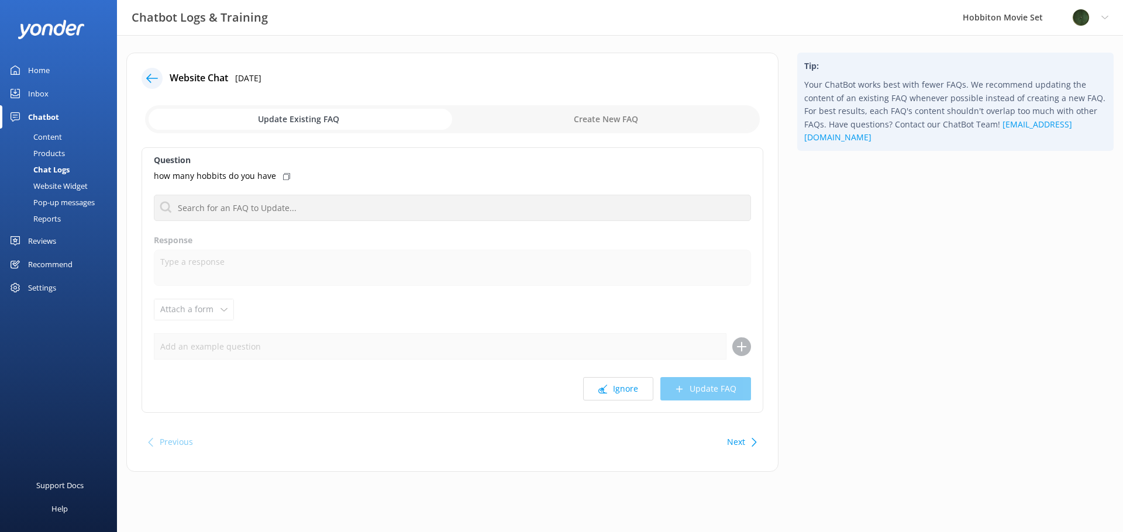
click at [625, 391] on button "Ignore" at bounding box center [618, 388] width 70 height 23
click at [628, 389] on button "Ignore" at bounding box center [618, 388] width 70 height 23
click at [630, 391] on button "Ignore" at bounding box center [618, 388] width 70 height 23
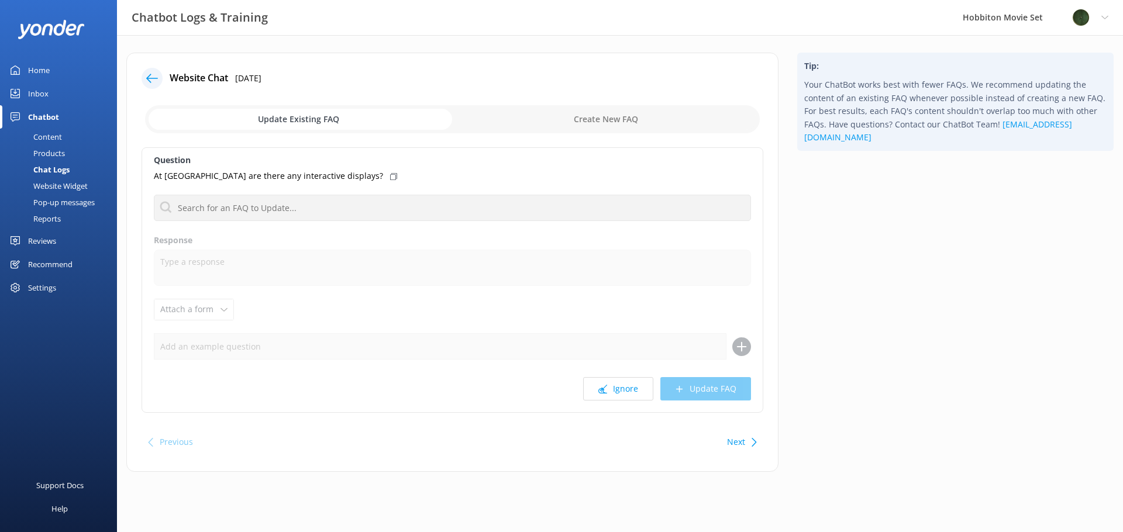
click at [630, 391] on button "Ignore" at bounding box center [618, 388] width 70 height 23
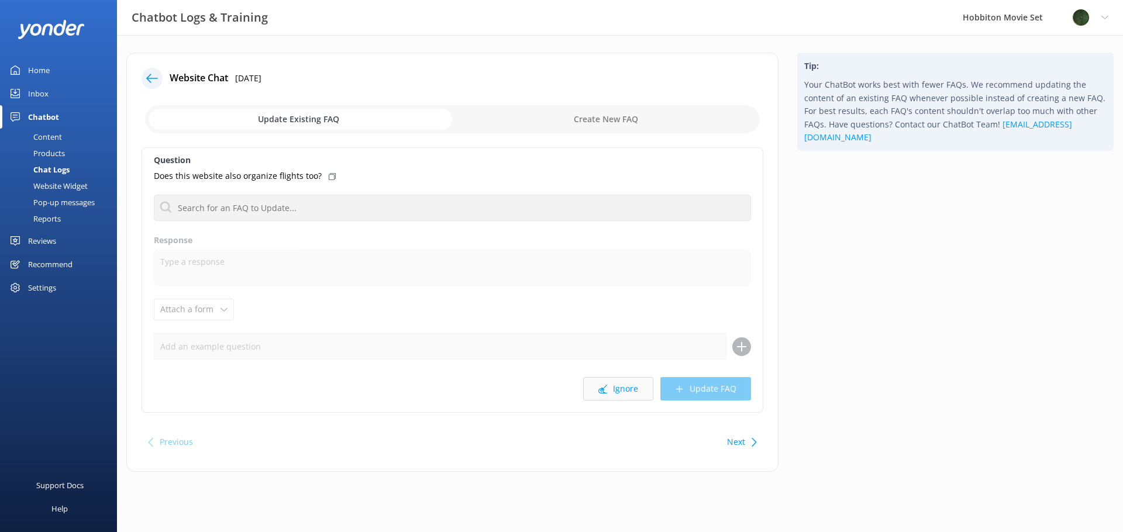
click at [619, 391] on button "Ignore" at bounding box center [618, 388] width 70 height 23
click at [618, 391] on button "Ignore" at bounding box center [618, 388] width 70 height 23
click at [619, 391] on button "Ignore" at bounding box center [618, 388] width 70 height 23
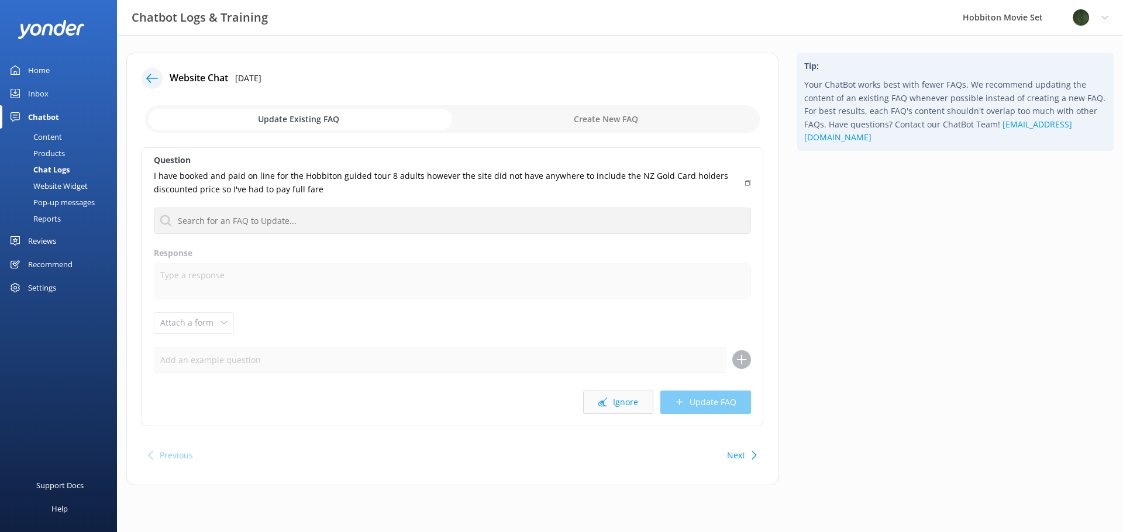
click at [617, 405] on button "Ignore" at bounding box center [618, 402] width 70 height 23
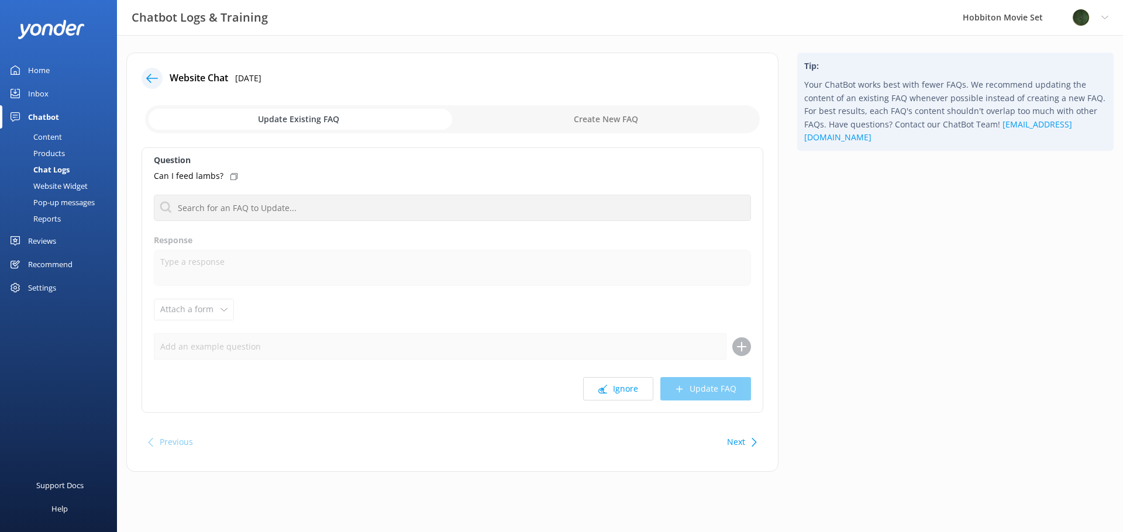
click at [617, 405] on div "Question Can I feed lambs? Hobbiton Movie Set Tour - How do I book the movie se…" at bounding box center [453, 280] width 622 height 266
click at [618, 399] on button "Ignore" at bounding box center [618, 388] width 70 height 23
click at [626, 391] on button "Ignore" at bounding box center [618, 388] width 70 height 23
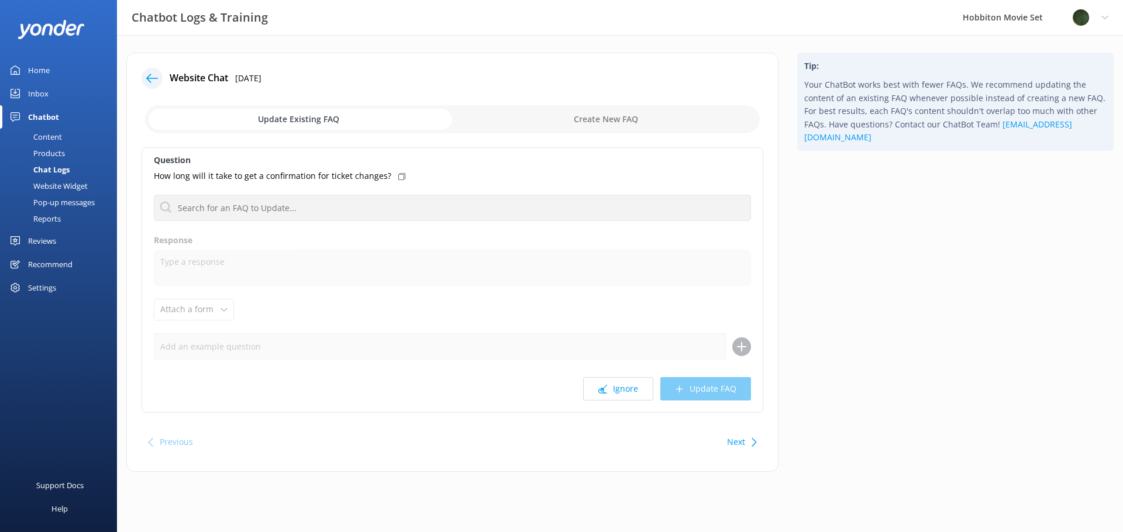
click at [626, 391] on button "Ignore" at bounding box center [618, 388] width 70 height 23
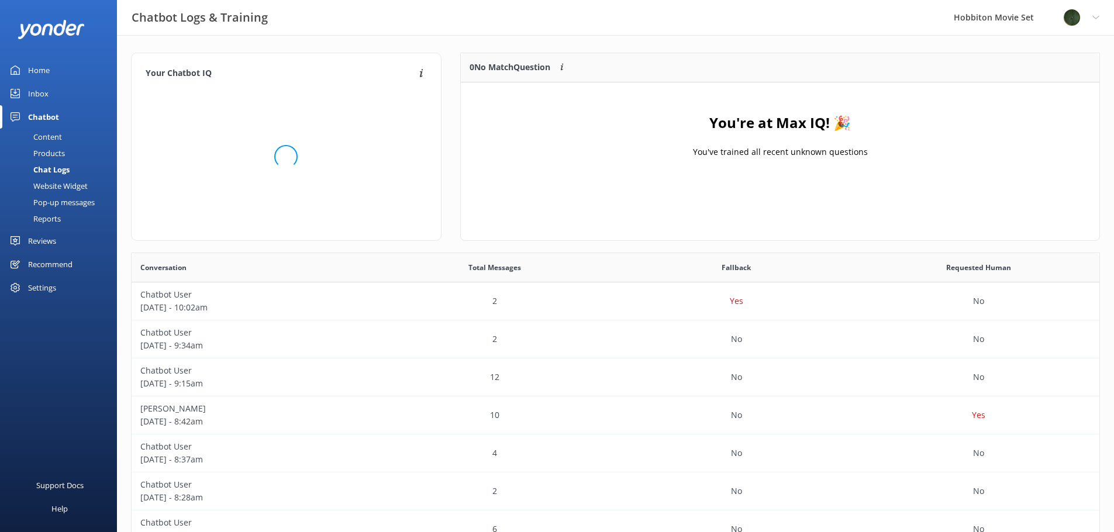
scroll to position [401, 959]
